Goal: Information Seeking & Learning: Learn about a topic

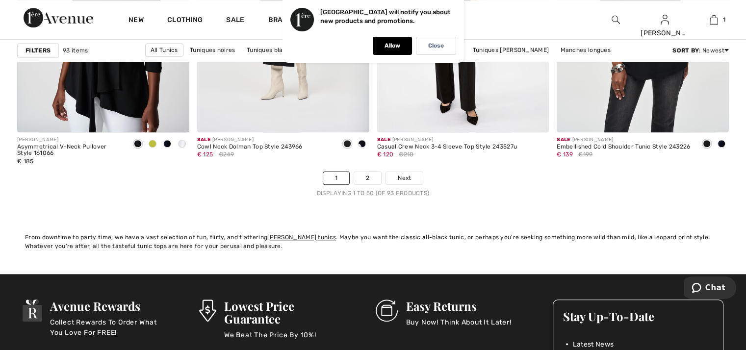
scroll to position [4659, 0]
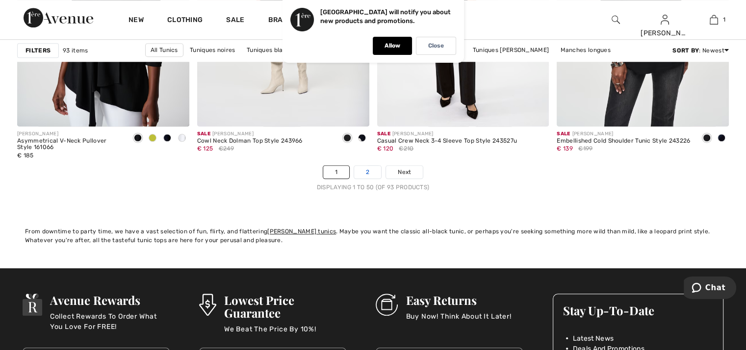
click at [369, 172] on link "2" at bounding box center [367, 172] width 27 height 13
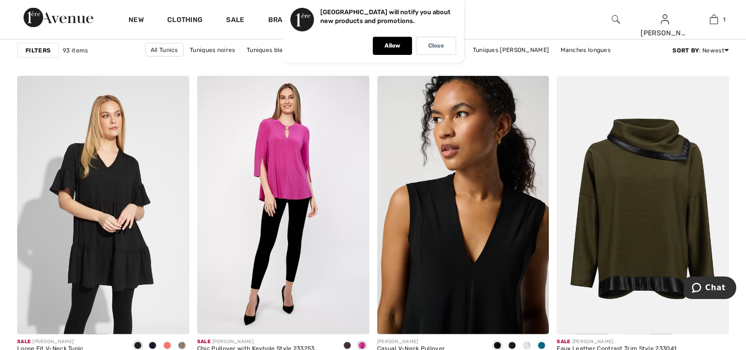
scroll to position [2109, 0]
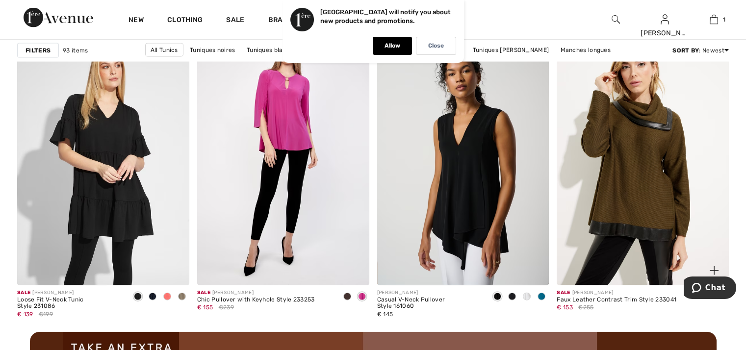
click at [644, 179] on img at bounding box center [643, 156] width 172 height 258
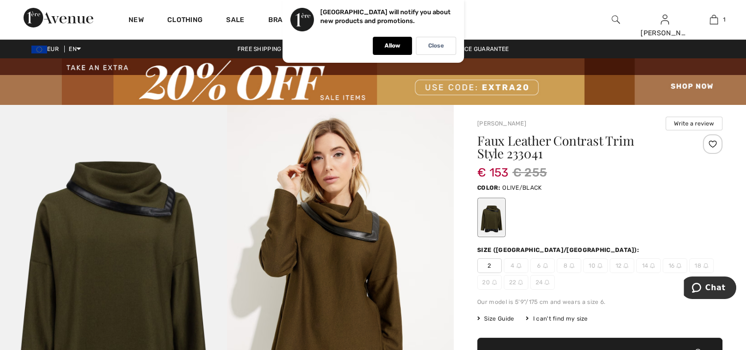
click at [592, 267] on span "10" at bounding box center [595, 265] width 25 height 15
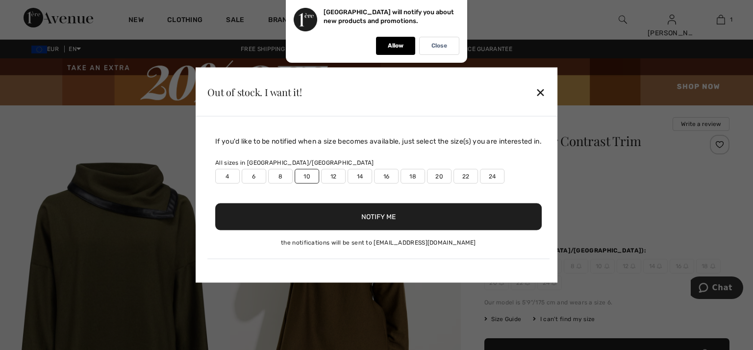
click at [545, 91] on div "✕" at bounding box center [540, 91] width 10 height 21
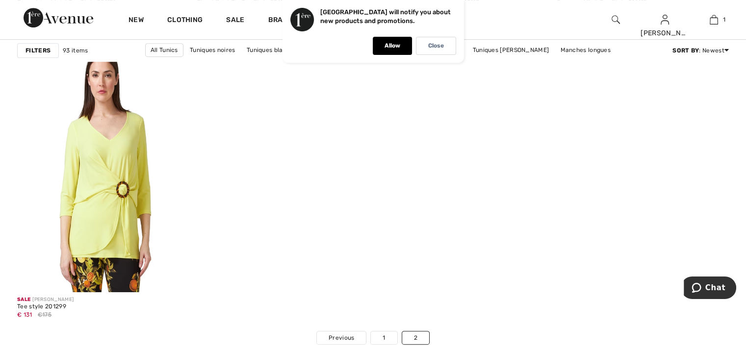
scroll to position [4266, 0]
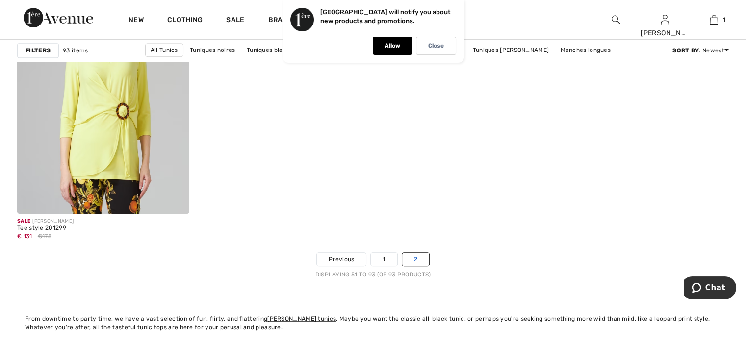
click at [418, 257] on link "2" at bounding box center [415, 259] width 27 height 13
